Goal: Find contact information: Find contact information

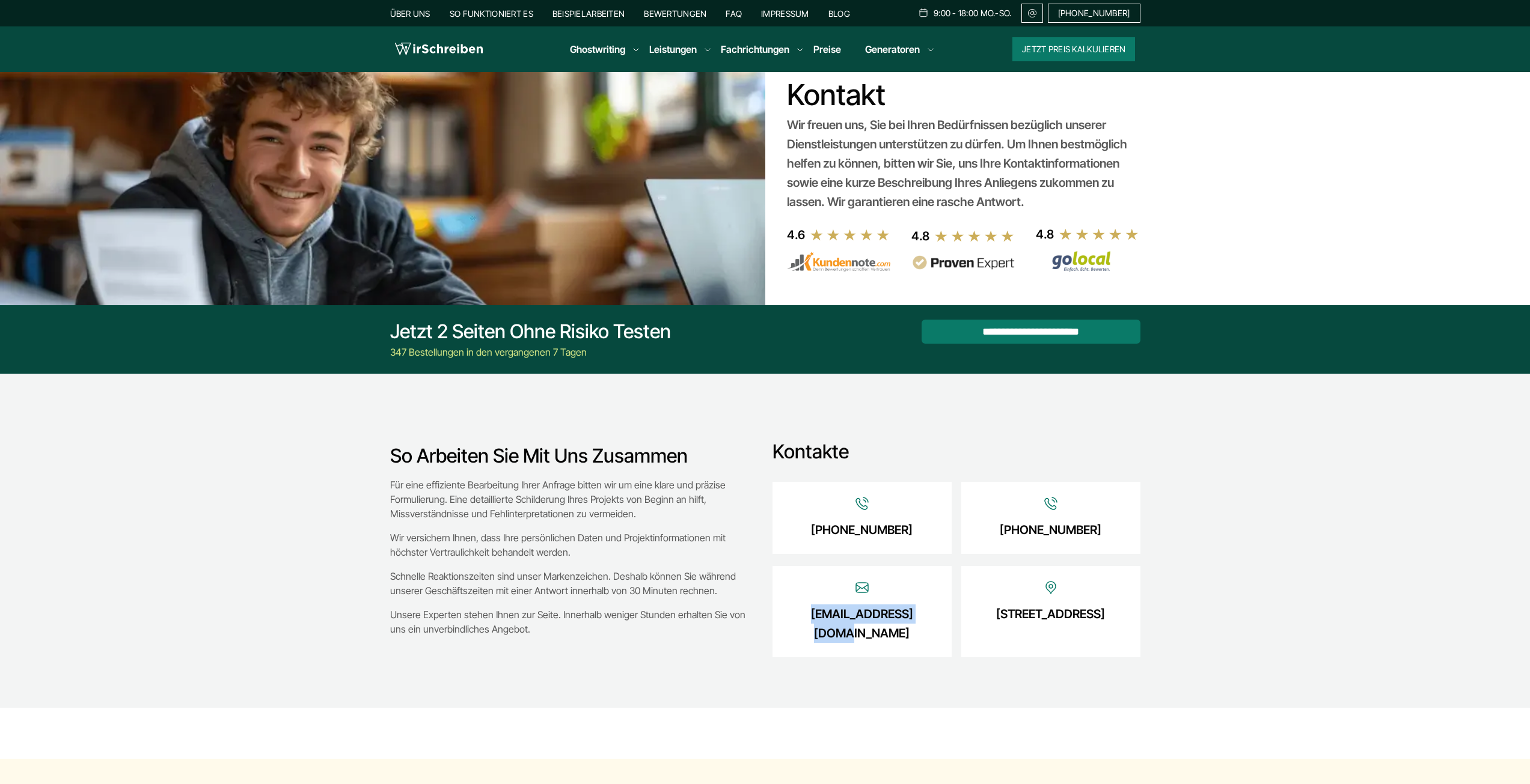
click at [898, 638] on div "[EMAIL_ADDRESS][DOMAIN_NAME]" at bounding box center [862, 611] width 179 height 92
drag, startPoint x: 942, startPoint y: 620, endPoint x: 787, endPoint y: 618, distance: 155.0
click at [787, 618] on div "[EMAIL_ADDRESS][DOMAIN_NAME]" at bounding box center [862, 611] width 179 height 92
copy link "[EMAIL_ADDRESS][DOMAIN_NAME]"
click at [446, 44] on img at bounding box center [439, 50] width 88 height 18
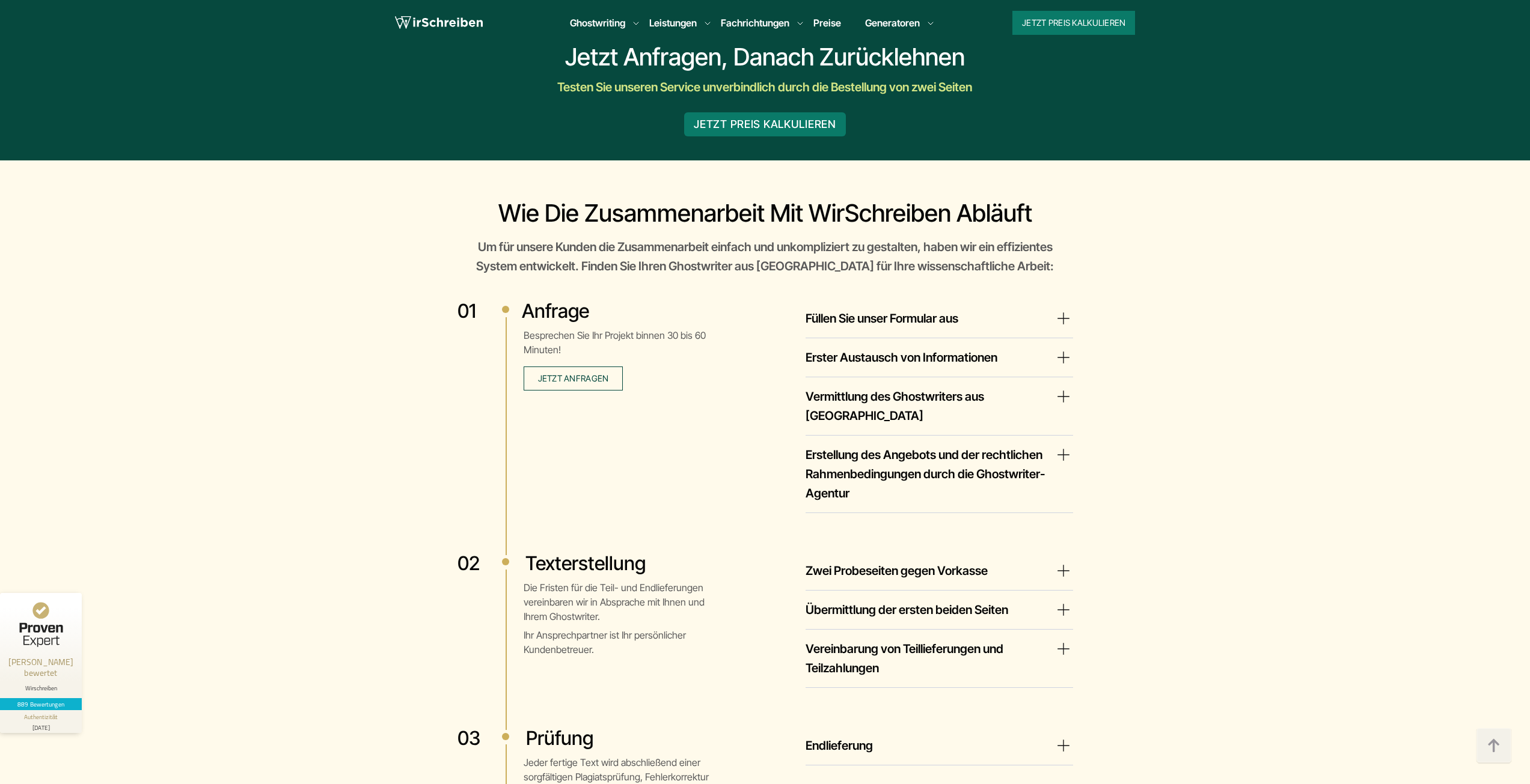
scroll to position [1922, 0]
